Goal: Find contact information: Find contact information

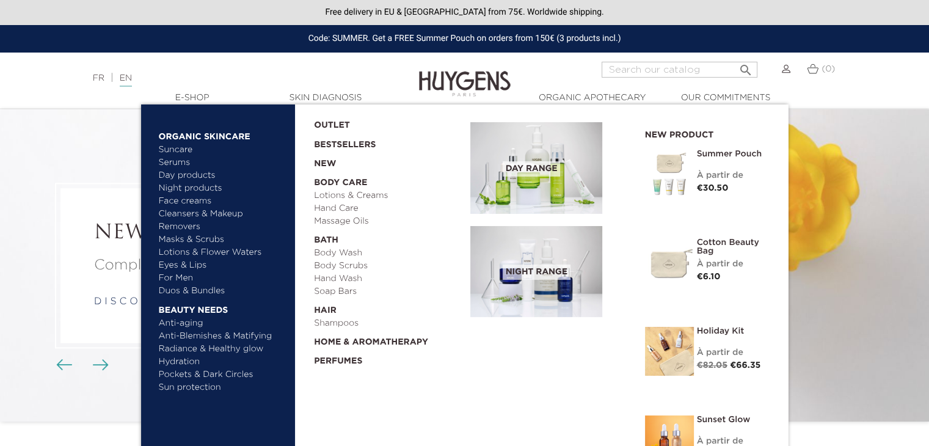
click at [200, 238] on link "Masks & Scrubs" at bounding box center [223, 239] width 128 height 13
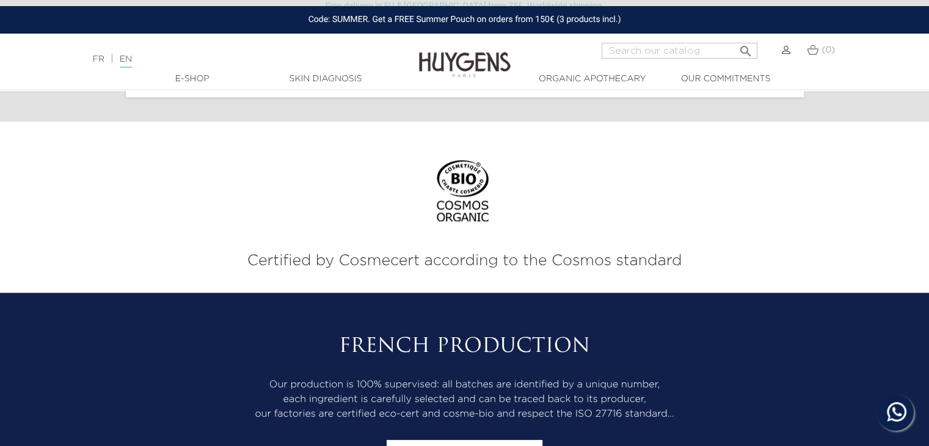
scroll to position [1721, 0]
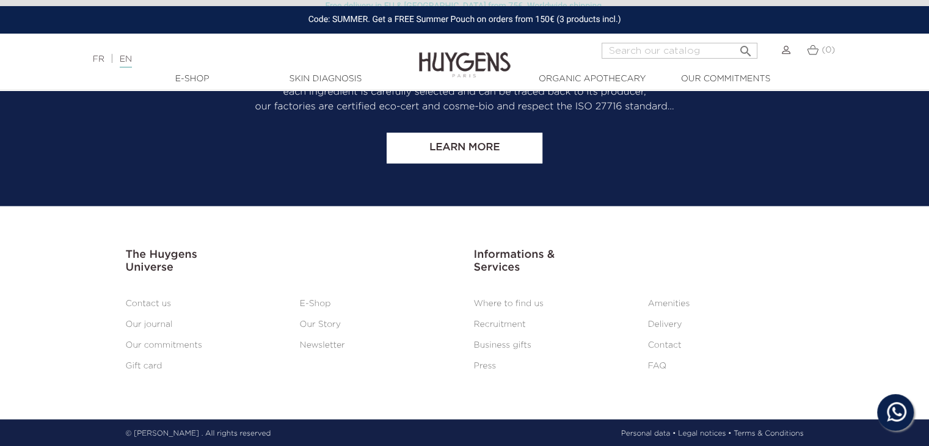
click at [709, 429] on link "Legal notices •" at bounding box center [704, 433] width 53 height 11
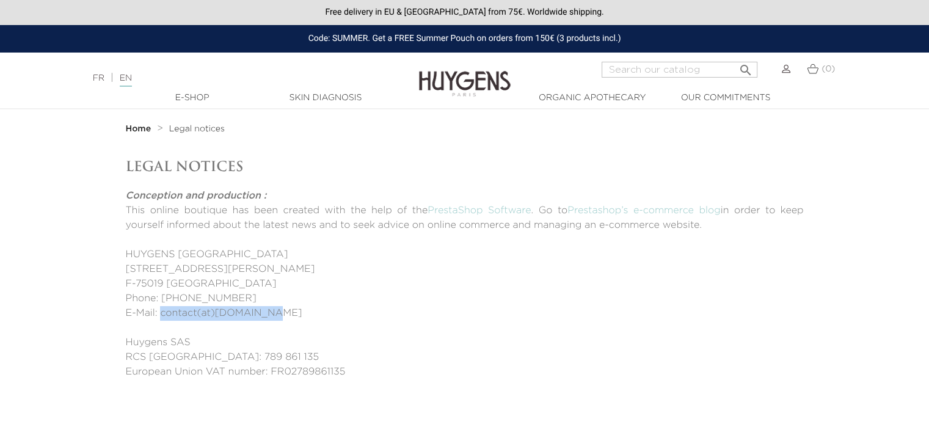
drag, startPoint x: 283, startPoint y: 313, endPoint x: 161, endPoint y: 310, distance: 122.1
click at [161, 310] on p "E-Mail: contact(at)huygens.fr" at bounding box center [465, 313] width 678 height 15
copy p "contact(at)huygens.fr"
